Goal: Task Accomplishment & Management: Manage account settings

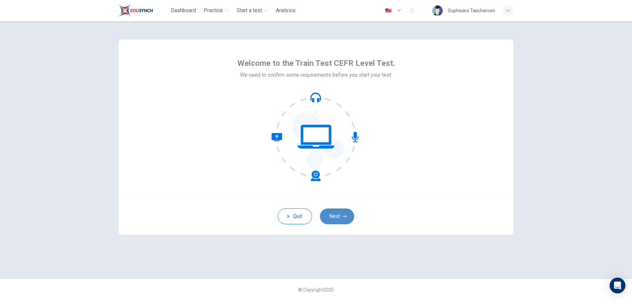
click at [338, 222] on button "Next" at bounding box center [337, 216] width 34 height 16
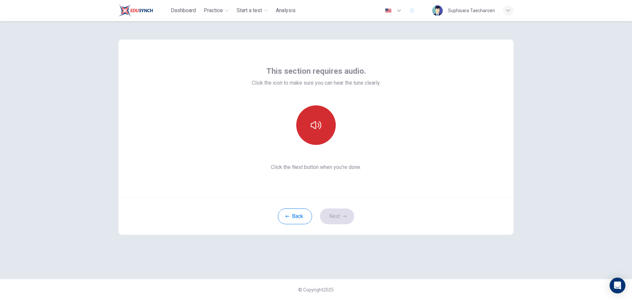
click at [324, 132] on button "button" at bounding box center [315, 124] width 39 height 39
click at [327, 132] on button "button" at bounding box center [315, 124] width 39 height 39
click at [328, 132] on button "button" at bounding box center [315, 124] width 39 height 39
click at [324, 122] on button "button" at bounding box center [315, 124] width 39 height 39
click at [316, 129] on icon "button" at bounding box center [316, 125] width 11 height 11
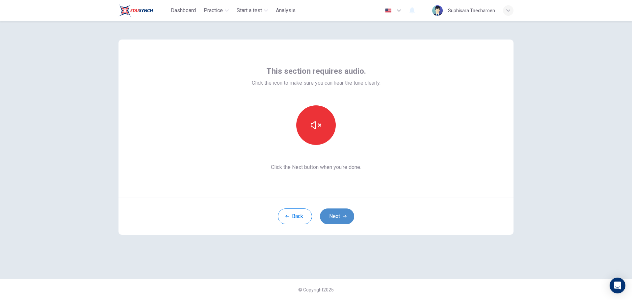
click at [334, 213] on button "Next" at bounding box center [337, 216] width 34 height 16
click at [336, 217] on div "Back Next" at bounding box center [315, 215] width 395 height 37
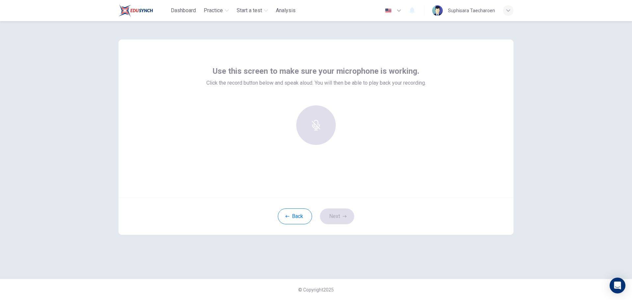
click at [331, 219] on div "Back Next" at bounding box center [315, 215] width 395 height 37
click at [319, 127] on h6 "Record" at bounding box center [316, 131] width 15 height 8
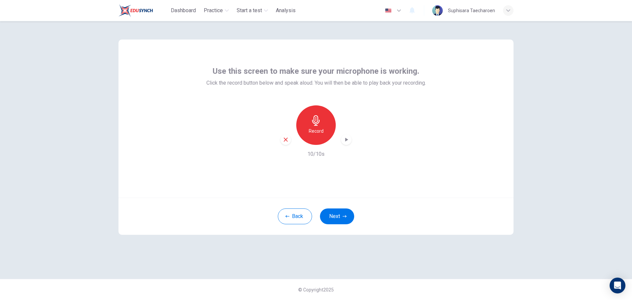
click at [344, 140] on icon "button" at bounding box center [346, 139] width 7 height 7
click at [337, 216] on button "Next" at bounding box center [337, 216] width 34 height 16
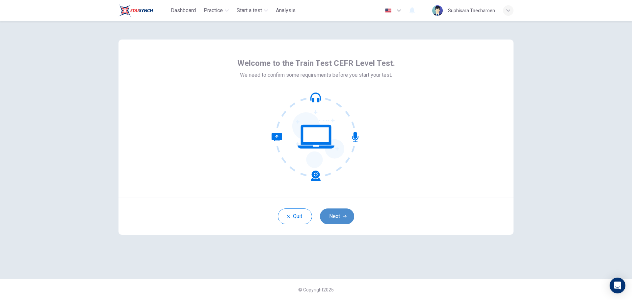
click at [341, 217] on button "Next" at bounding box center [337, 216] width 34 height 16
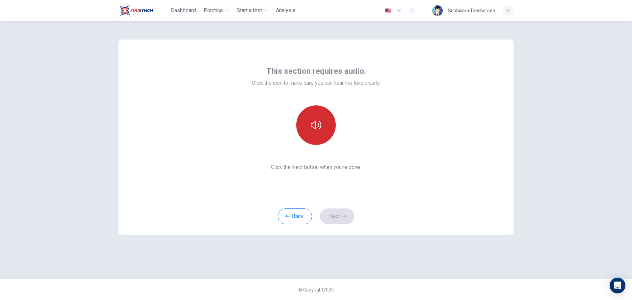
click at [316, 121] on icon "button" at bounding box center [316, 125] width 11 height 11
click at [332, 215] on button "Next" at bounding box center [337, 216] width 34 height 16
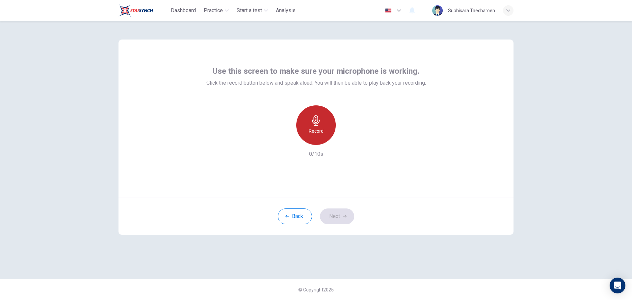
click at [310, 130] on h6 "Record" at bounding box center [316, 131] width 15 height 8
click at [348, 138] on icon "button" at bounding box center [346, 139] width 7 height 7
click at [338, 214] on button "Next" at bounding box center [337, 216] width 34 height 16
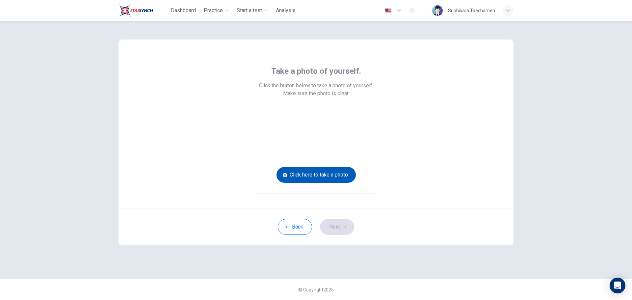
click at [321, 176] on button "Click here to take a photo" at bounding box center [315, 175] width 79 height 16
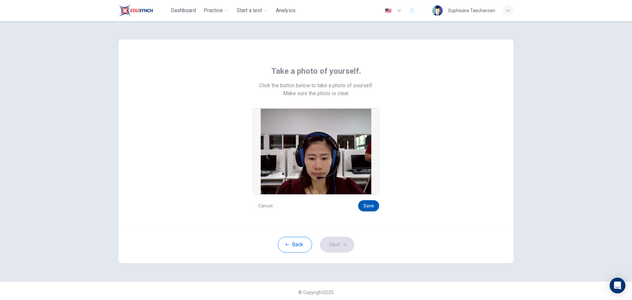
click at [370, 207] on button "Save" at bounding box center [368, 205] width 21 height 11
click at [363, 205] on button "Save" at bounding box center [368, 205] width 21 height 11
click at [362, 206] on button "Save" at bounding box center [368, 205] width 21 height 11
click at [368, 205] on button "Save" at bounding box center [368, 205] width 21 height 11
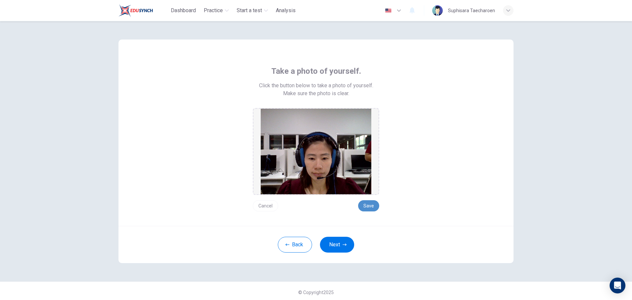
click at [369, 201] on button "Save" at bounding box center [368, 205] width 21 height 11
click at [369, 207] on button "Save" at bounding box center [368, 205] width 21 height 11
click at [368, 205] on button "Save" at bounding box center [368, 205] width 21 height 11
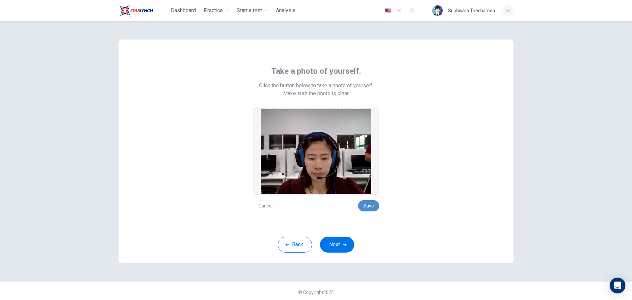
click at [371, 205] on button "Save" at bounding box center [368, 205] width 21 height 11
click at [365, 205] on button "Save" at bounding box center [368, 205] width 21 height 11
click at [360, 206] on button "Save" at bounding box center [368, 205] width 21 height 11
click at [368, 207] on button "Save" at bounding box center [368, 205] width 21 height 11
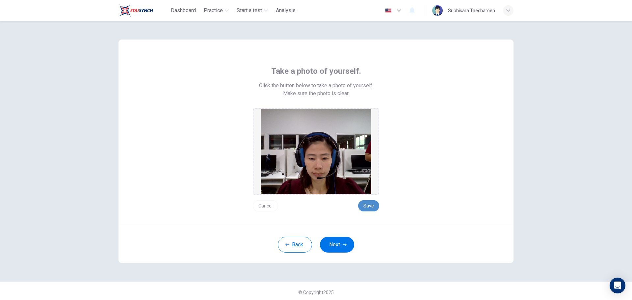
click at [366, 203] on button "Save" at bounding box center [368, 205] width 21 height 11
click at [506, 12] on div "button" at bounding box center [508, 10] width 11 height 11
click at [505, 11] on div "button" at bounding box center [508, 10] width 11 height 11
click at [509, 11] on icon "button" at bounding box center [508, 11] width 4 height 4
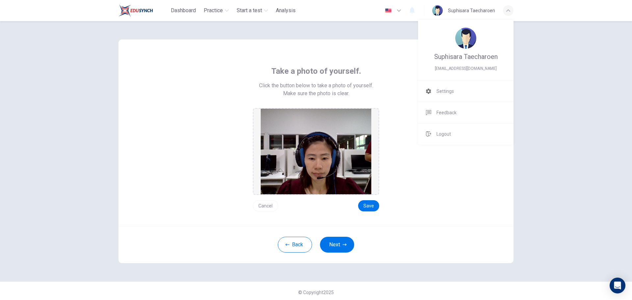
click at [508, 11] on div at bounding box center [316, 150] width 632 height 300
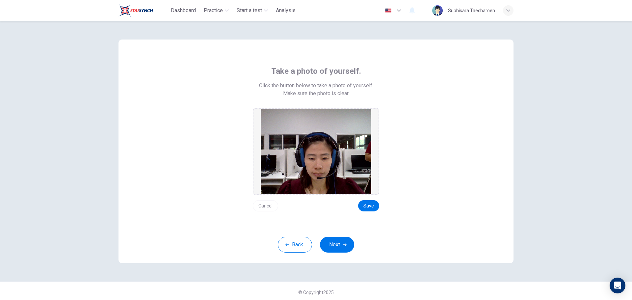
click at [507, 11] on icon "button" at bounding box center [508, 11] width 4 height 4
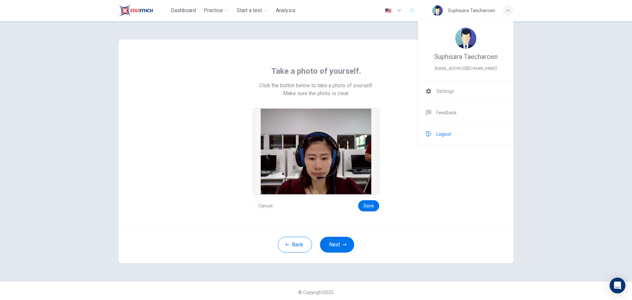
click at [445, 137] on span "Logout" at bounding box center [443, 134] width 14 height 8
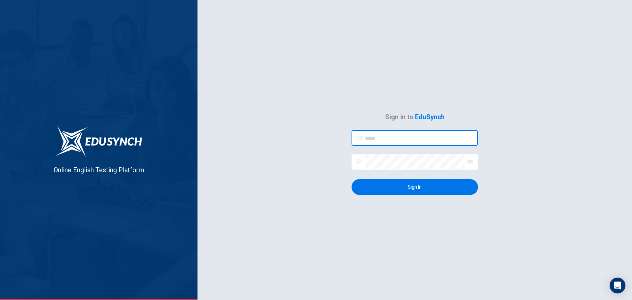
click at [445, 135] on input "email" at bounding box center [421, 138] width 113 height 16
click at [441, 135] on input "email" at bounding box center [421, 138] width 113 height 16
click at [492, 107] on form "Online English Testing Platform Sign in to EduSynch ​ ​ ​ ​ Sign In" at bounding box center [414, 150] width 434 height 300
